Goal: Information Seeking & Learning: Learn about a topic

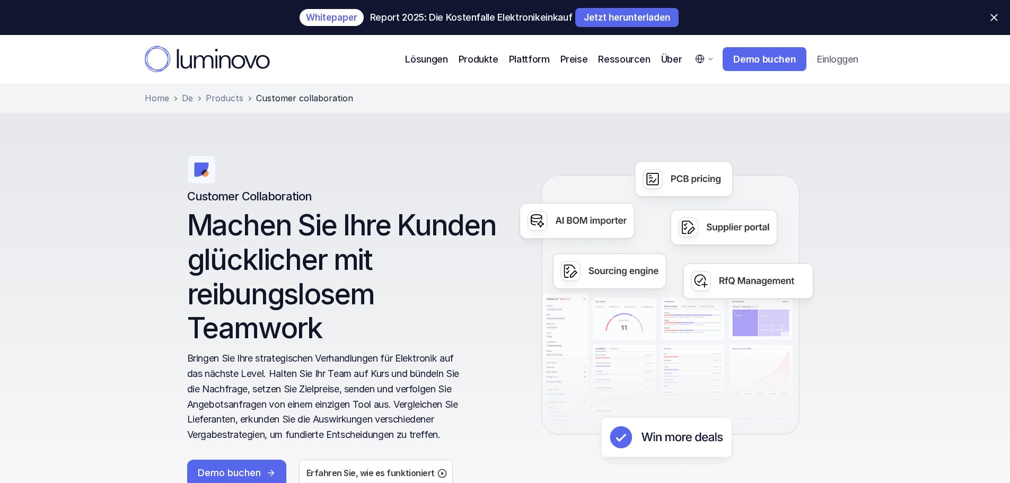
click at [249, 54] on icon at bounding box center [207, 59] width 125 height 27
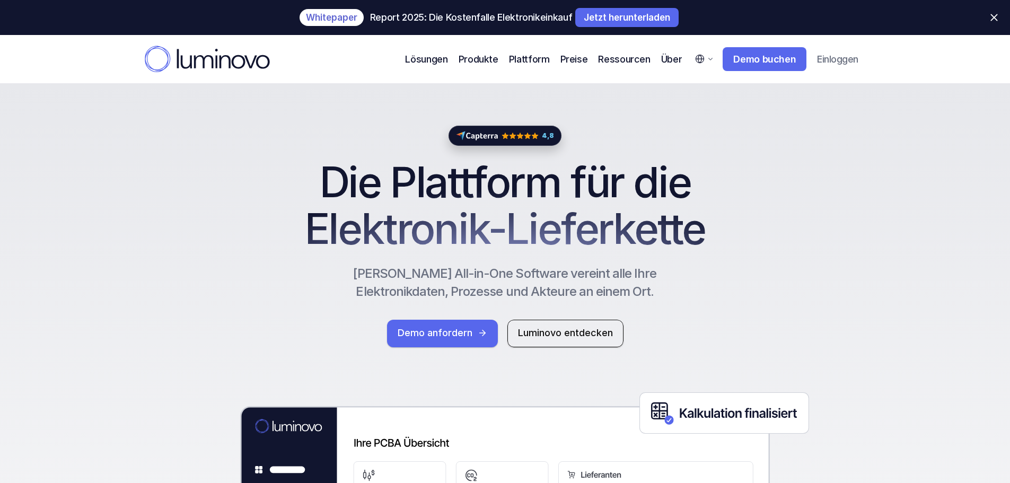
click at [996, 16] on icon at bounding box center [993, 17] width 7 height 7
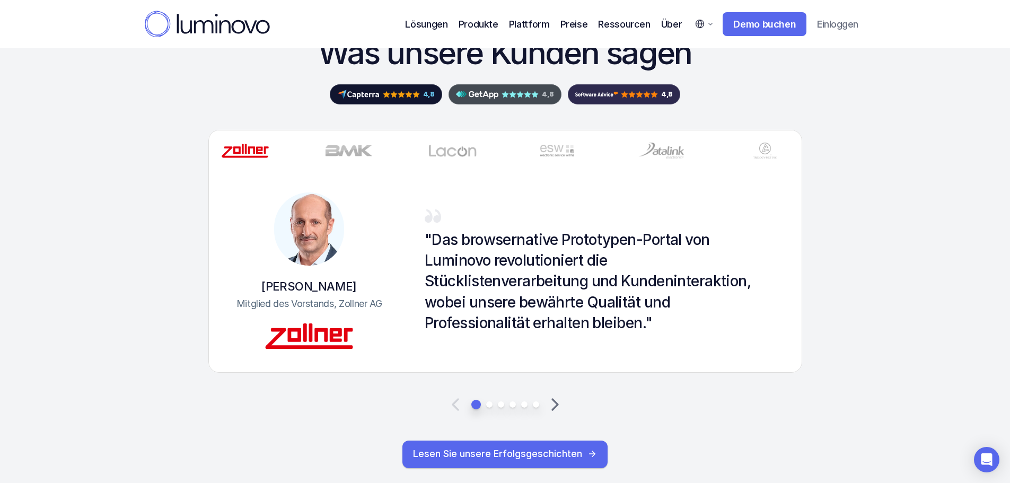
scroll to position [3075, 0]
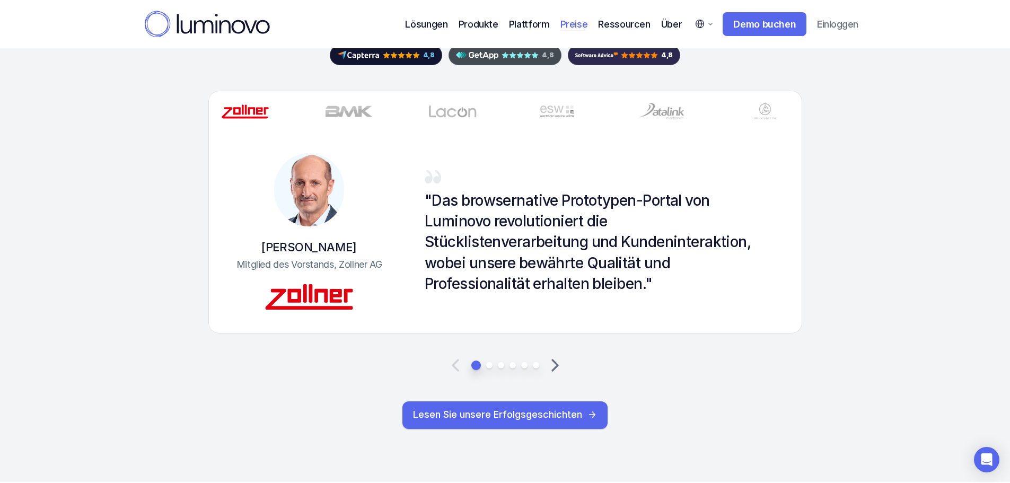
click at [577, 24] on p "Preise" at bounding box center [574, 24] width 28 height 14
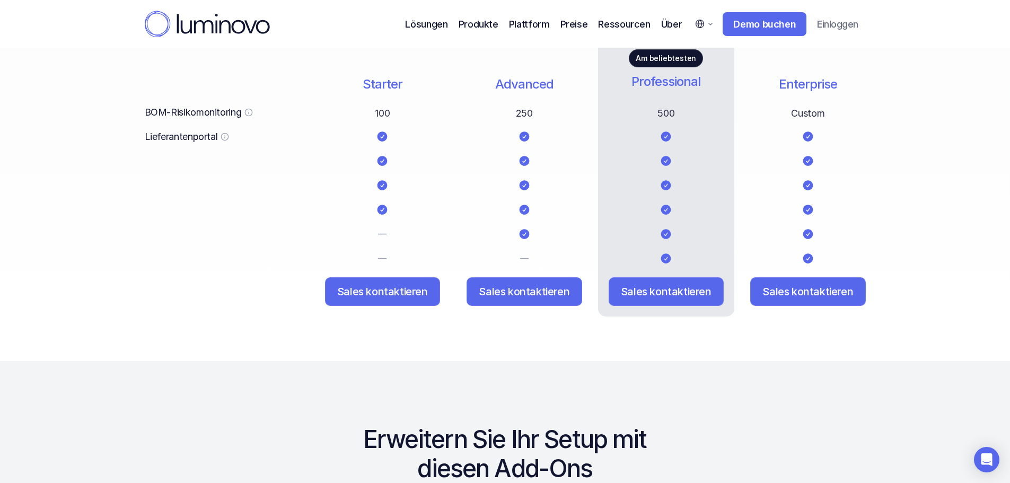
scroll to position [1166, 0]
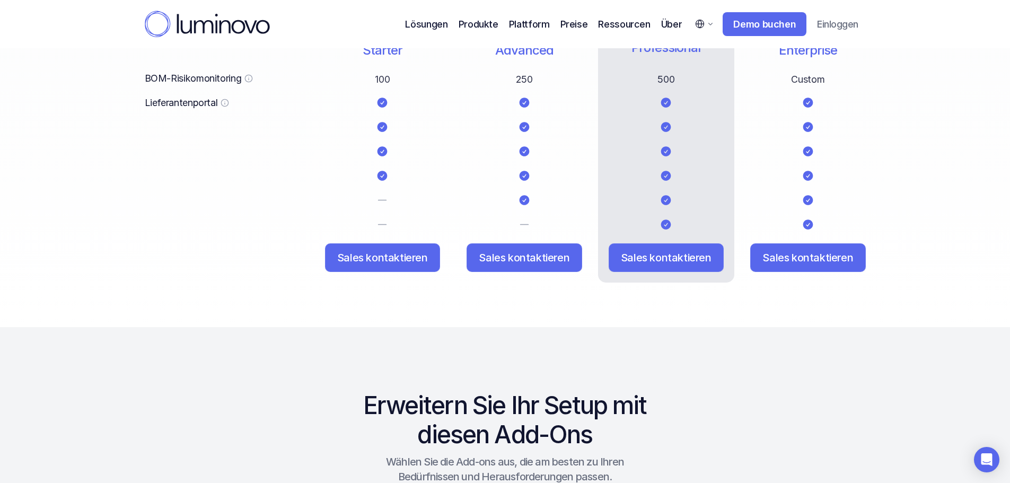
click at [225, 32] on icon at bounding box center [207, 24] width 125 height 27
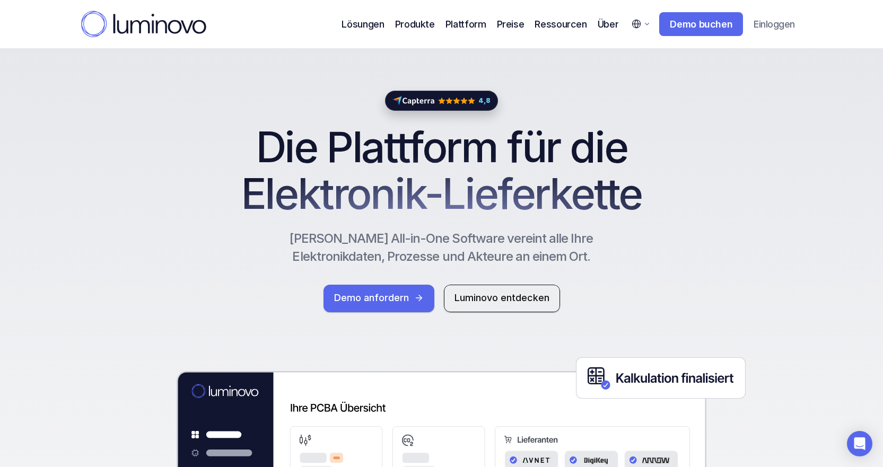
click at [153, 28] on use at bounding box center [143, 24] width 125 height 26
